Goal: Task Accomplishment & Management: Use online tool/utility

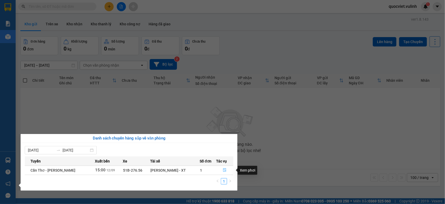
click at [226, 170] on button "button" at bounding box center [224, 170] width 17 height 8
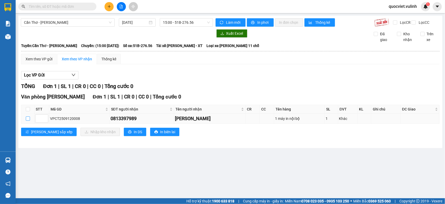
click at [27, 121] on label at bounding box center [28, 119] width 4 height 6
click at [27, 120] on input "checkbox" at bounding box center [28, 118] width 4 height 4
checkbox input "true"
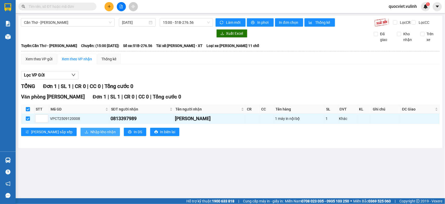
click at [81, 136] on button "Nhập kho nhận" at bounding box center [100, 132] width 39 height 8
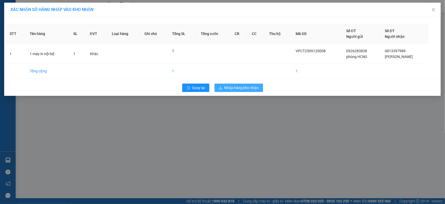
click at [230, 87] on span "Nhập hàng kho nhận" at bounding box center [242, 88] width 34 height 6
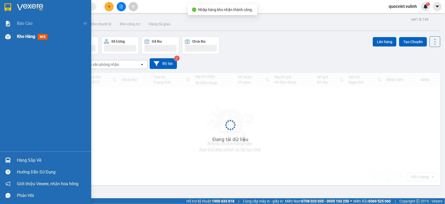
click at [7, 36] on img at bounding box center [7, 36] width 5 height 5
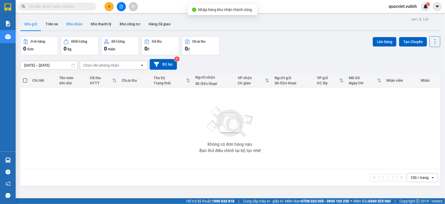
click at [74, 24] on button "Kho nhận" at bounding box center [74, 24] width 24 height 13
